Goal: Information Seeking & Learning: Learn about a topic

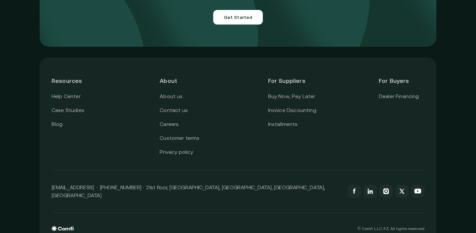
scroll to position [2384, 0]
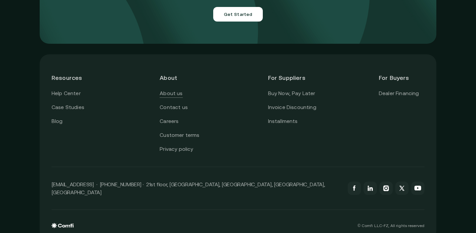
click at [168, 89] on link "About us" at bounding box center [171, 93] width 23 height 9
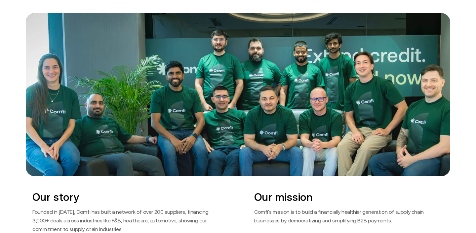
scroll to position [262, 0]
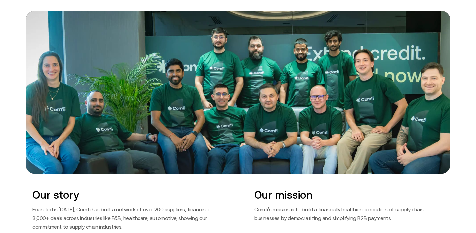
click at [105, 117] on img at bounding box center [238, 92] width 425 height 163
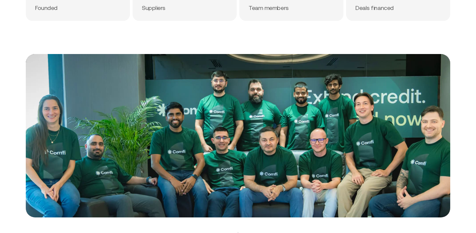
scroll to position [0, 0]
